Goal: Use online tool/utility: Use online tool/utility

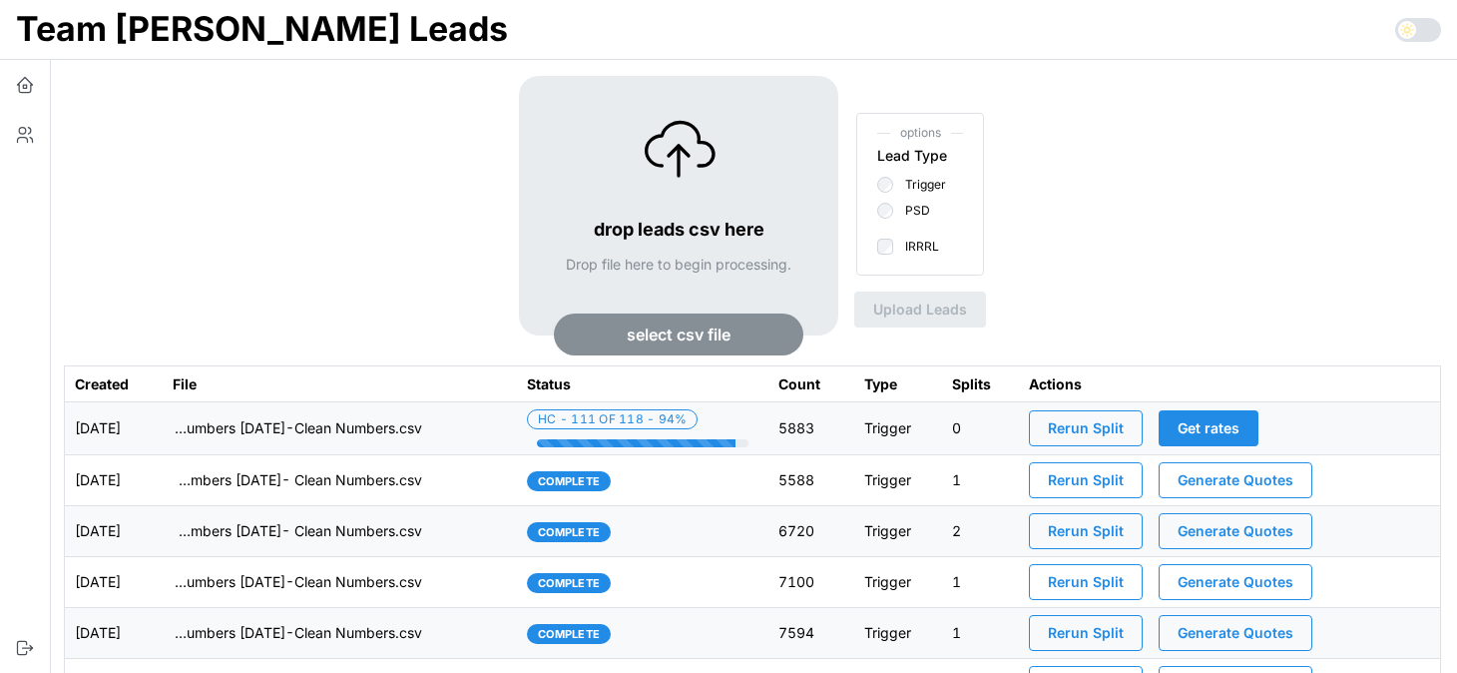
click at [216, 223] on div "drop leads csv here Drop file here to begin processing. select csv file options…" at bounding box center [752, 220] width 1377 height 289
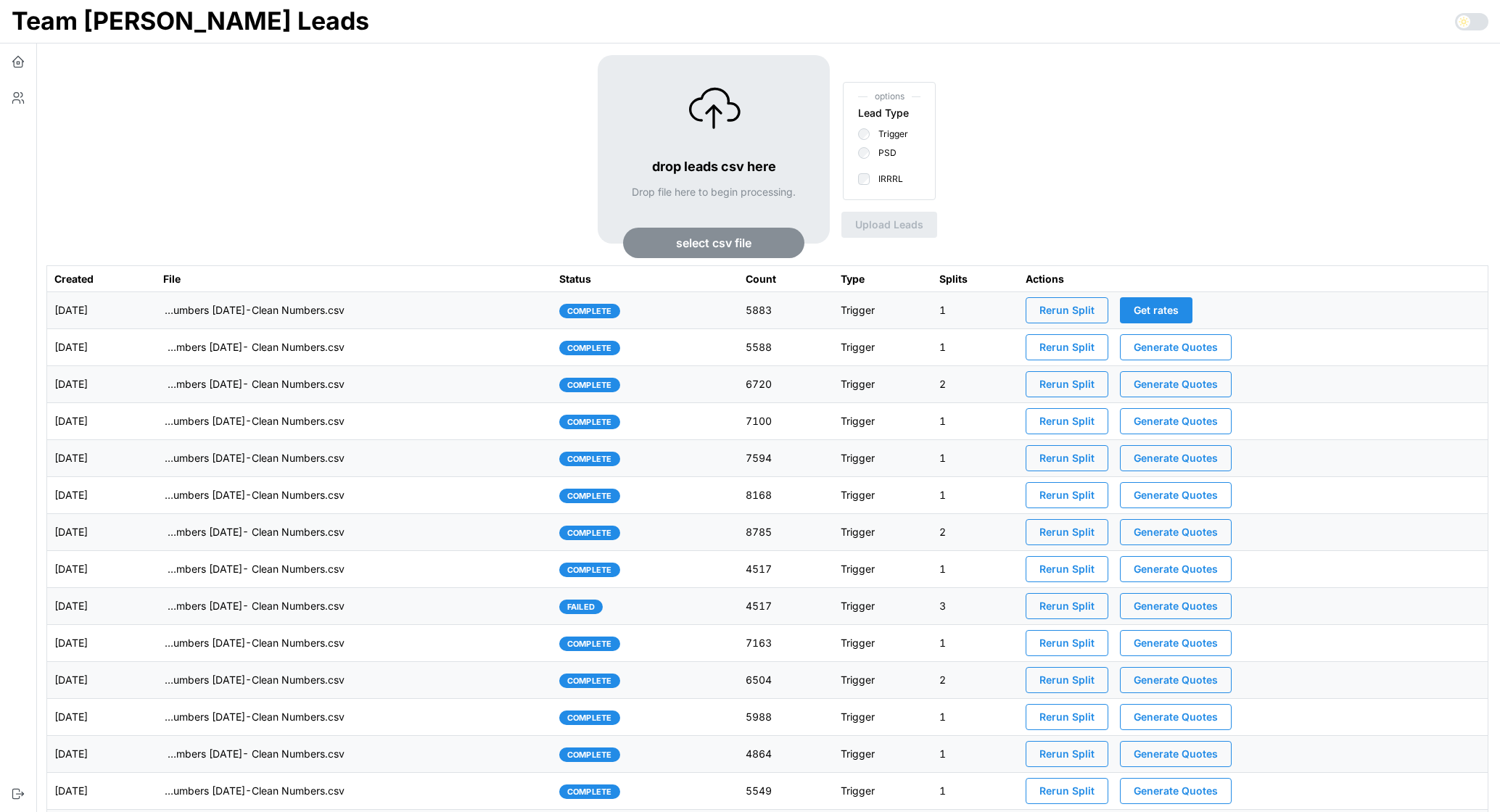
click at [384, 70] on div "drop leads csv here Drop file here to begin processing. select csv file options…" at bounding box center [767, 160] width 1442 height 210
click at [405, 314] on td "imports/mike/1755524716139-TU Master List With Numbers 8-18-25-Clean Numbers.csv" at bounding box center [354, 310] width 396 height 37
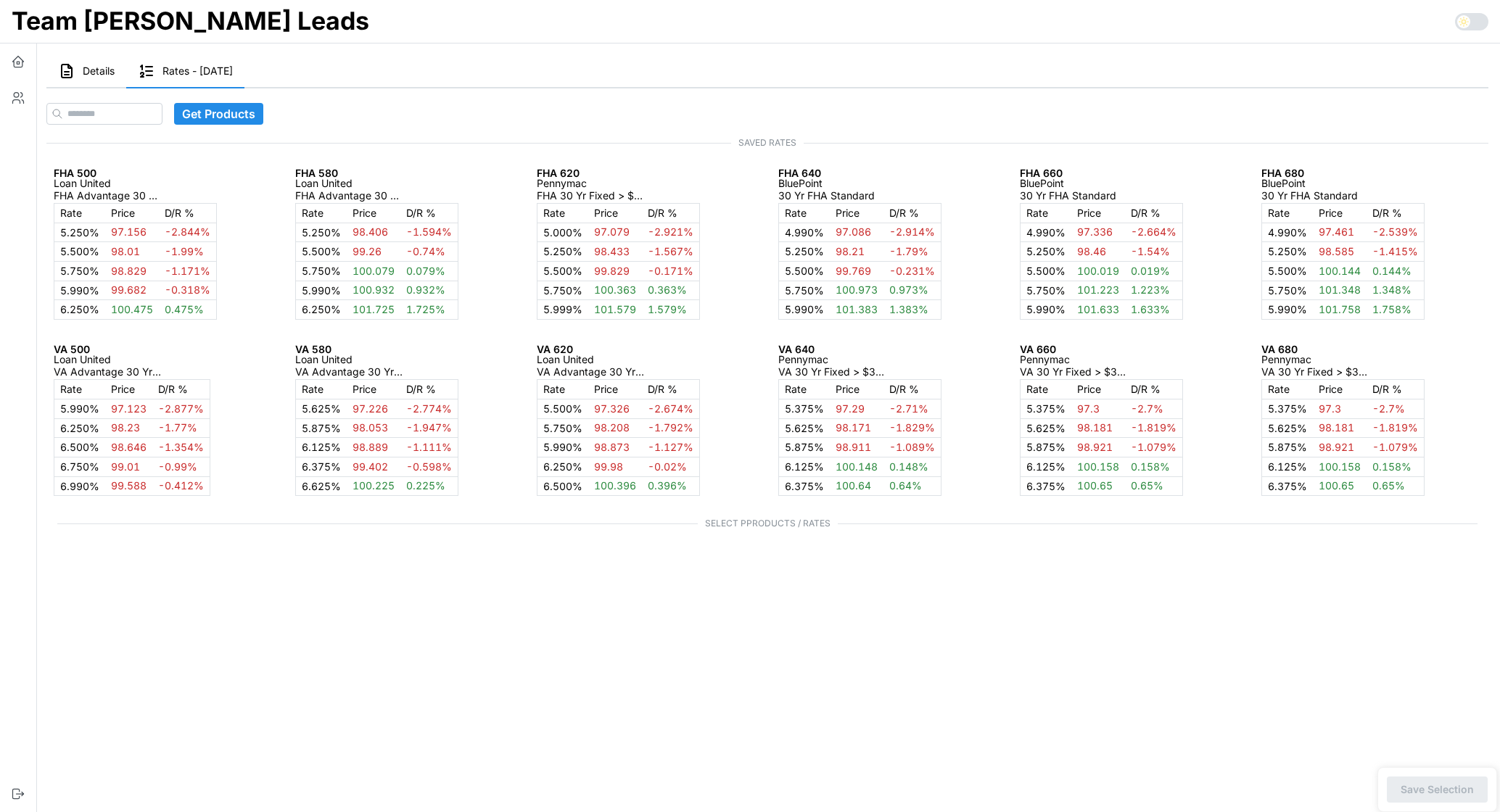
click at [102, 70] on span "Details" at bounding box center [99, 71] width 32 height 10
